Goal: Navigation & Orientation: Find specific page/section

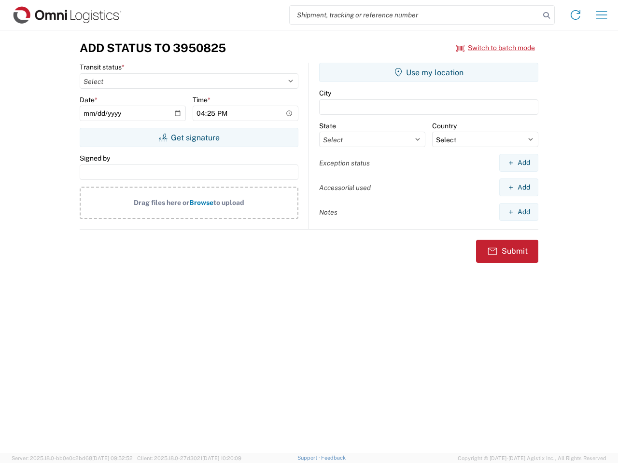
click at [414, 15] on input "search" at bounding box center [415, 15] width 250 height 18
click at [546, 15] on icon at bounding box center [546, 16] width 14 height 14
click at [575, 15] on icon at bounding box center [574, 14] width 15 height 15
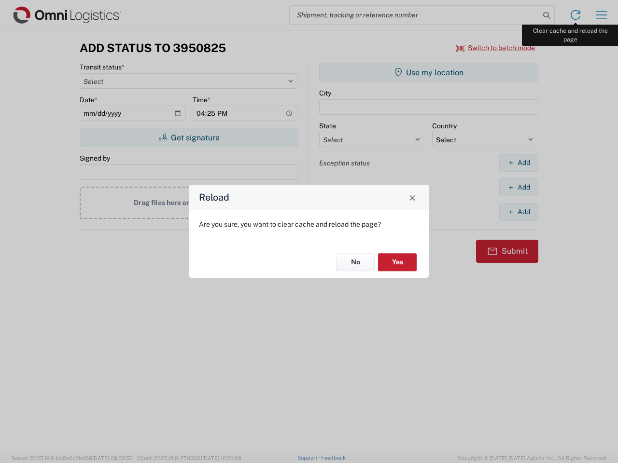
click at [601, 15] on div "Reload Are you sure, you want to clear cache and reload the page? No Yes" at bounding box center [309, 231] width 618 height 463
click at [496, 48] on div "Reload Are you sure, you want to clear cache and reload the page? No Yes" at bounding box center [309, 231] width 618 height 463
click at [189, 138] on div "Reload Are you sure, you want to clear cache and reload the page? No Yes" at bounding box center [309, 231] width 618 height 463
click at [428, 72] on div "Reload Are you sure, you want to clear cache and reload the page? No Yes" at bounding box center [309, 231] width 618 height 463
click at [518, 163] on div "Reload Are you sure, you want to clear cache and reload the page? No Yes" at bounding box center [309, 231] width 618 height 463
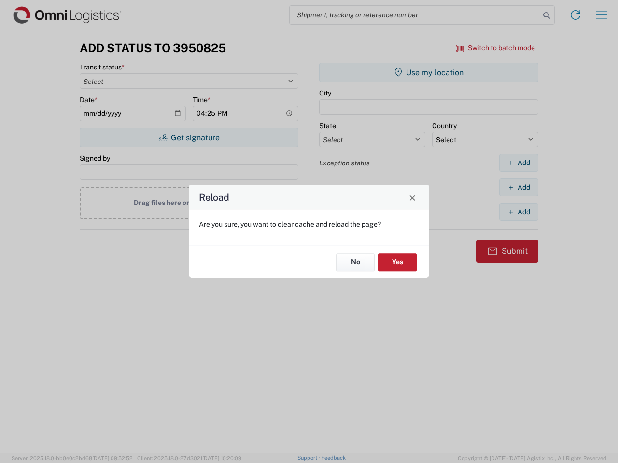
click at [518, 187] on div "Reload Are you sure, you want to clear cache and reload the page? No Yes" at bounding box center [309, 231] width 618 height 463
click at [518, 212] on div "Reload Are you sure, you want to clear cache and reload the page? No Yes" at bounding box center [309, 231] width 618 height 463
